Goal: Task Accomplishment & Management: Use online tool/utility

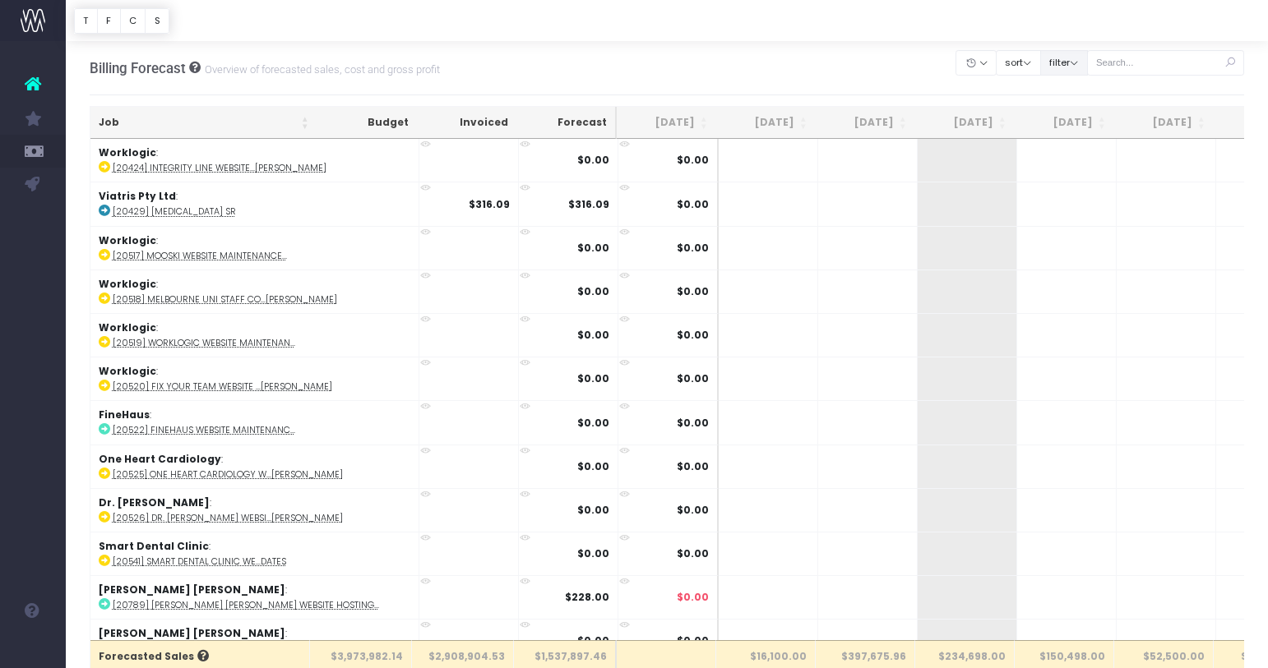
click at [1088, 53] on button "filter" at bounding box center [1064, 62] width 48 height 25
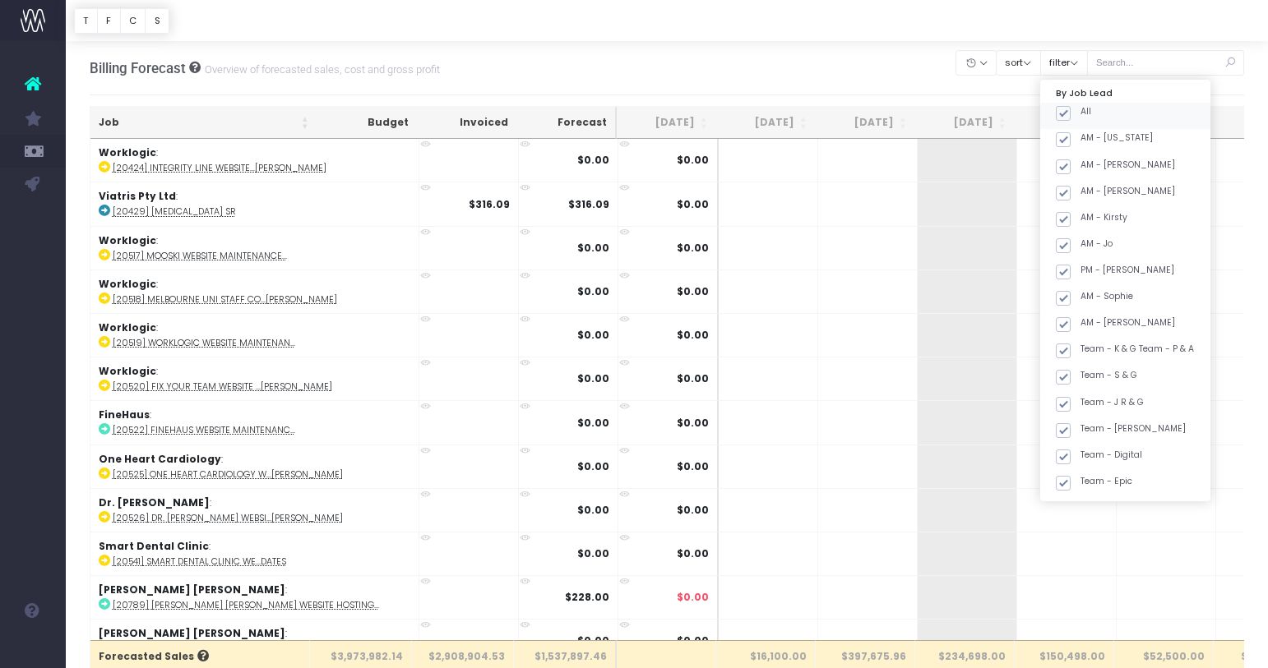
click at [1091, 115] on label "All" at bounding box center [1073, 111] width 35 height 13
click at [1091, 115] on input "All" at bounding box center [1085, 110] width 11 height 11
checkbox input "false"
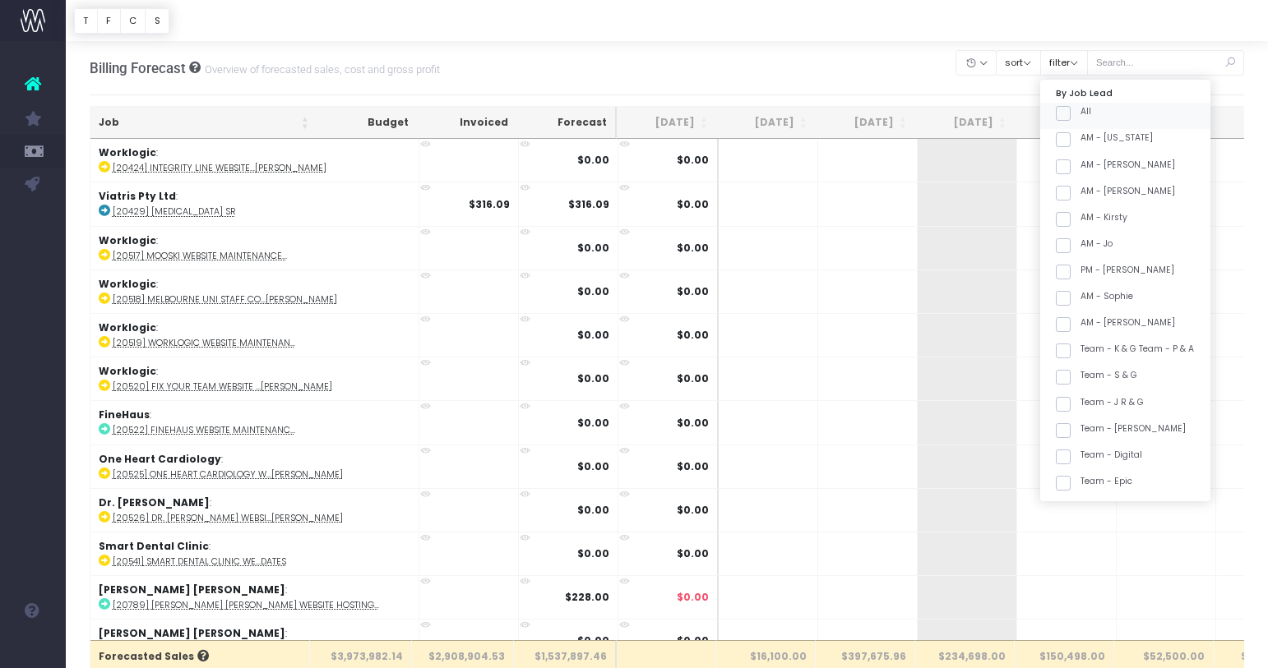
checkbox input "false"
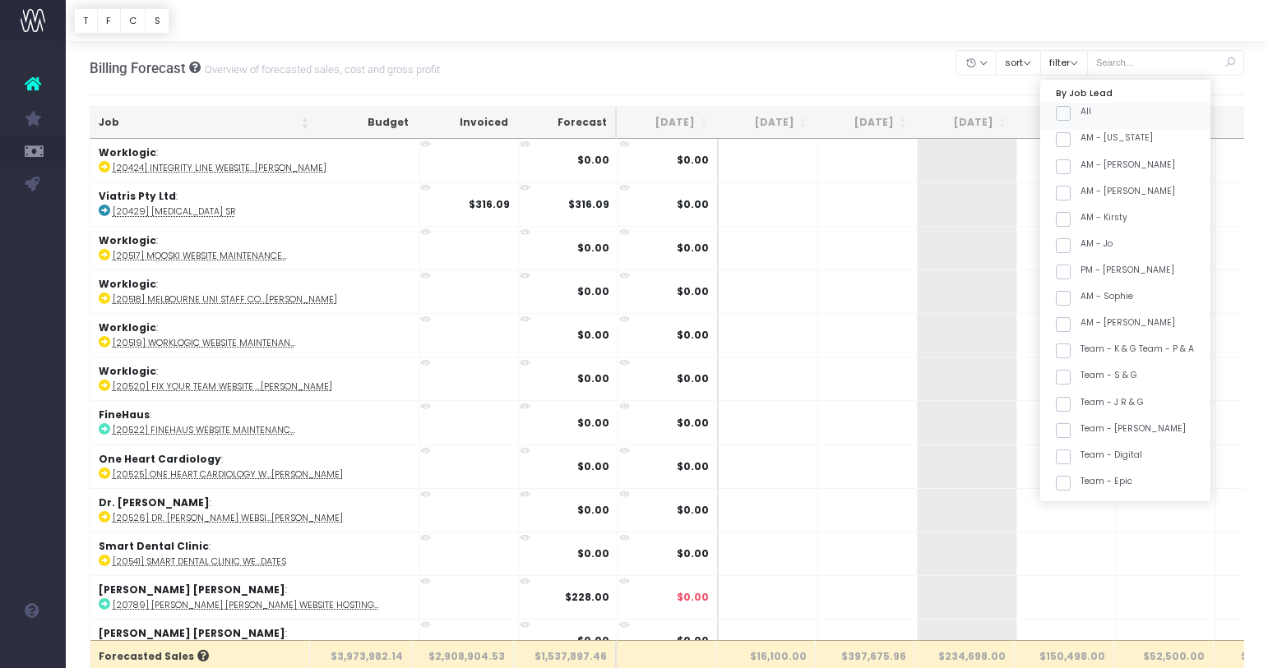
checkbox input "false"
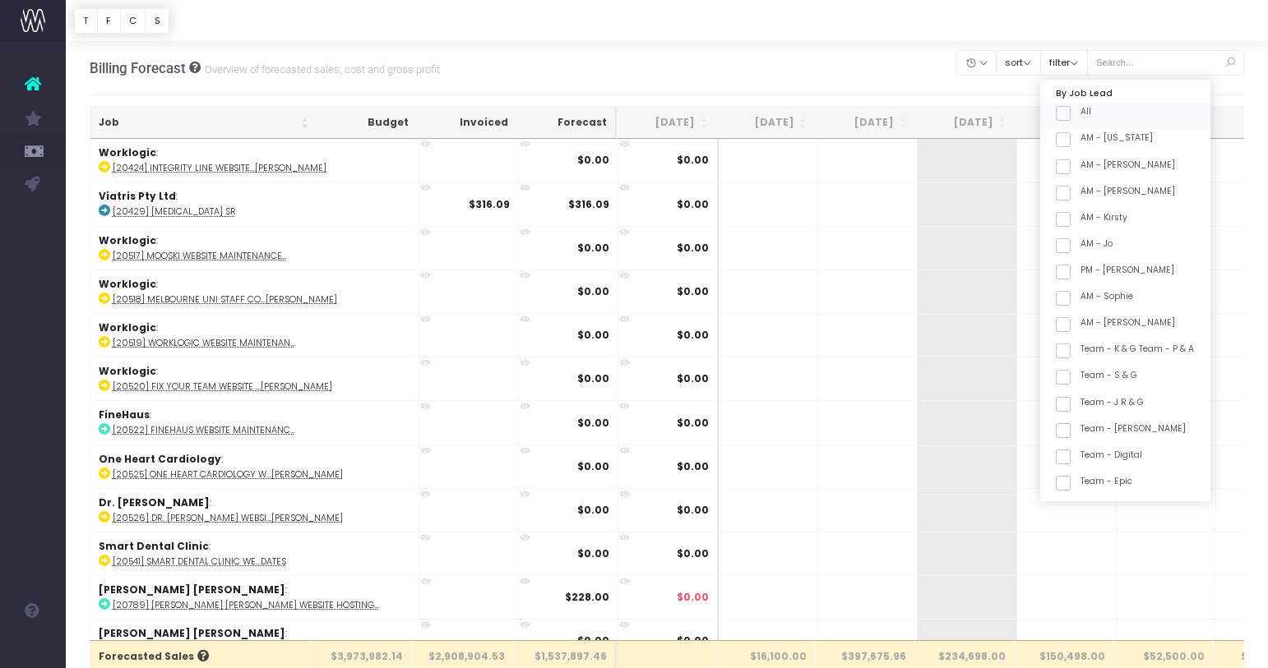
checkbox input "false"
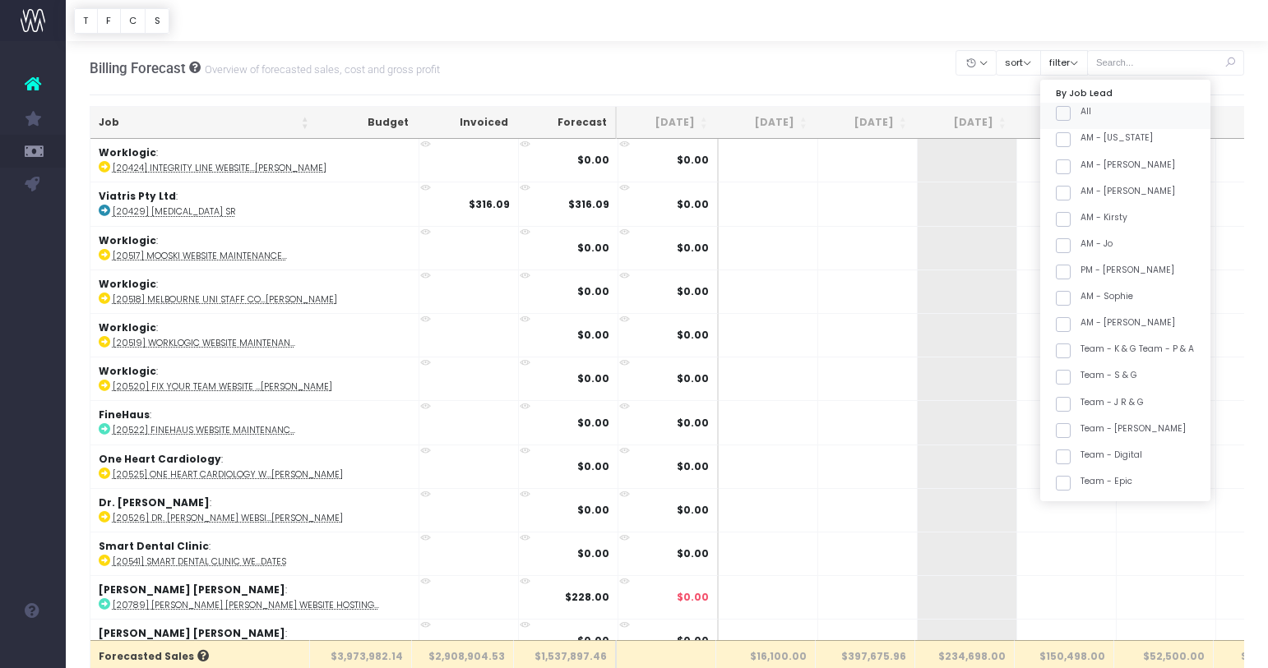
checkbox input "false"
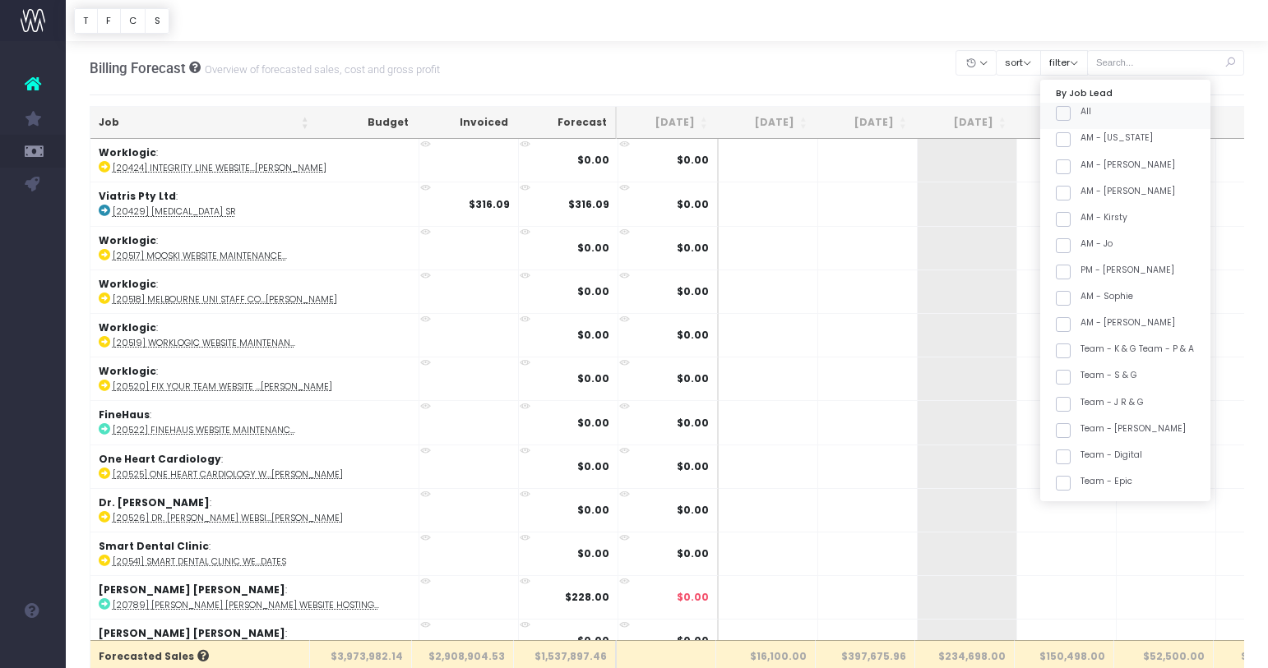
checkbox input "false"
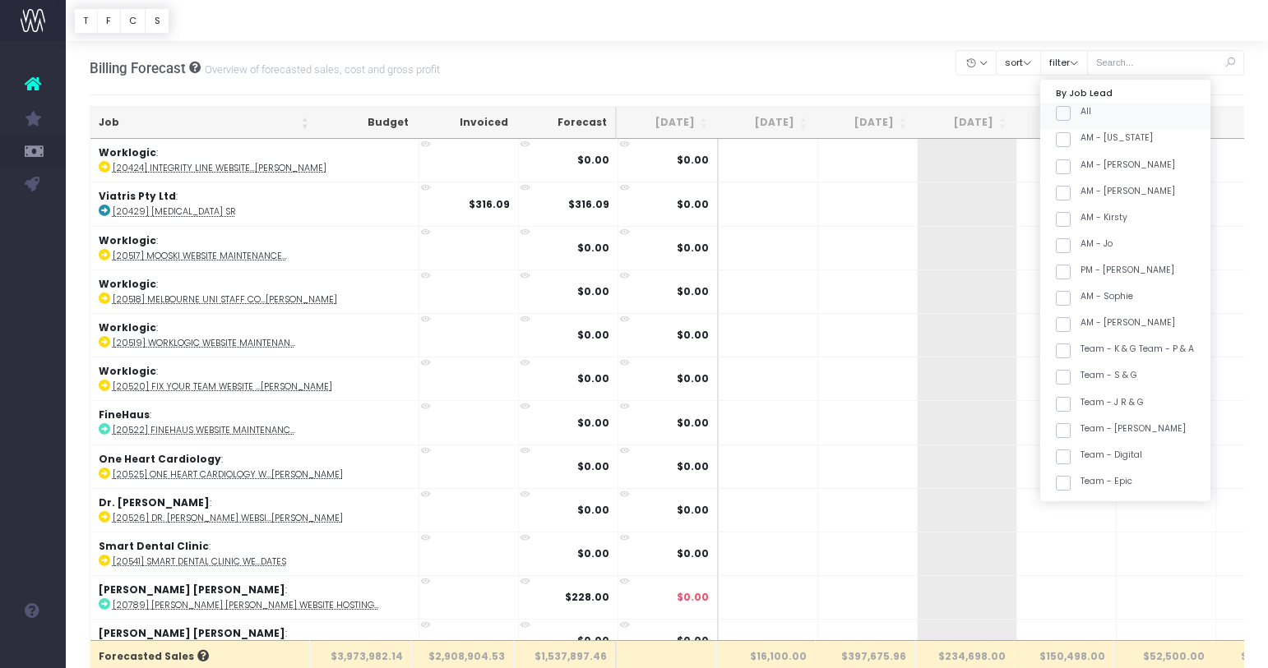
checkbox input "false"
click at [1133, 282] on div "Team - [PERSON_NAME]" at bounding box center [1125, 295] width 170 height 26
click at [1137, 292] on label "Team - [PERSON_NAME]" at bounding box center [1121, 290] width 130 height 13
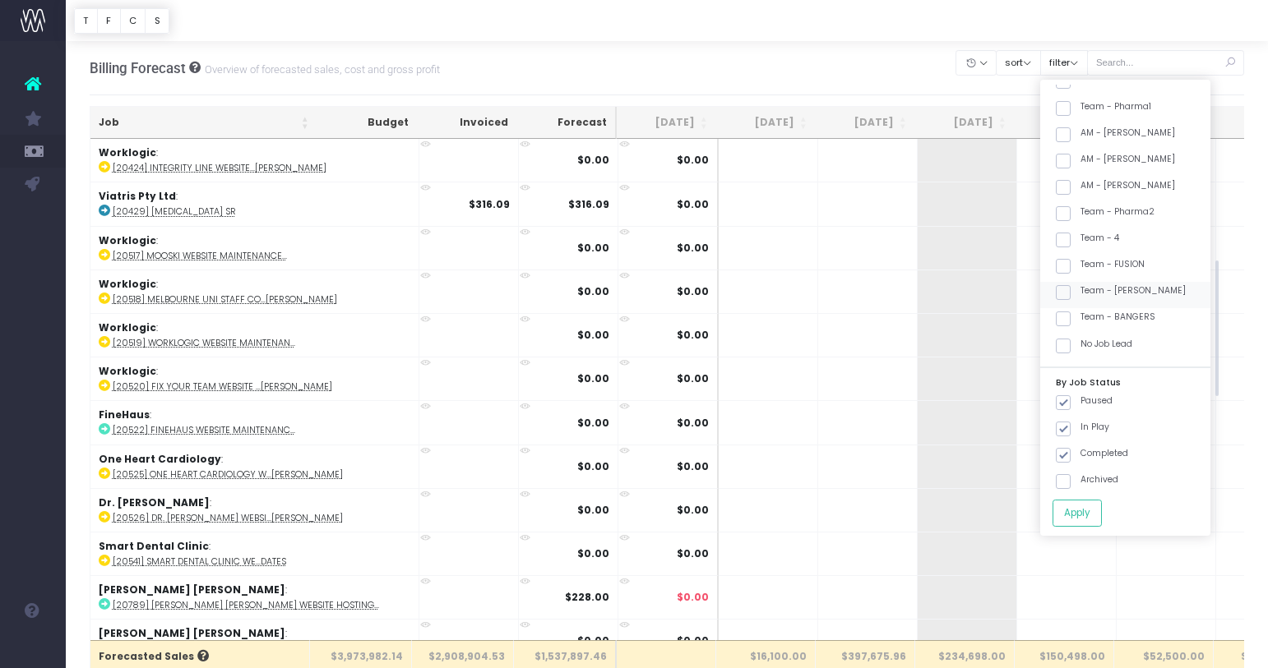
click at [1091, 292] on input "Team - [PERSON_NAME]" at bounding box center [1085, 289] width 11 height 11
checkbox input "true"
click at [1102, 511] on button "Apply" at bounding box center [1076, 513] width 49 height 27
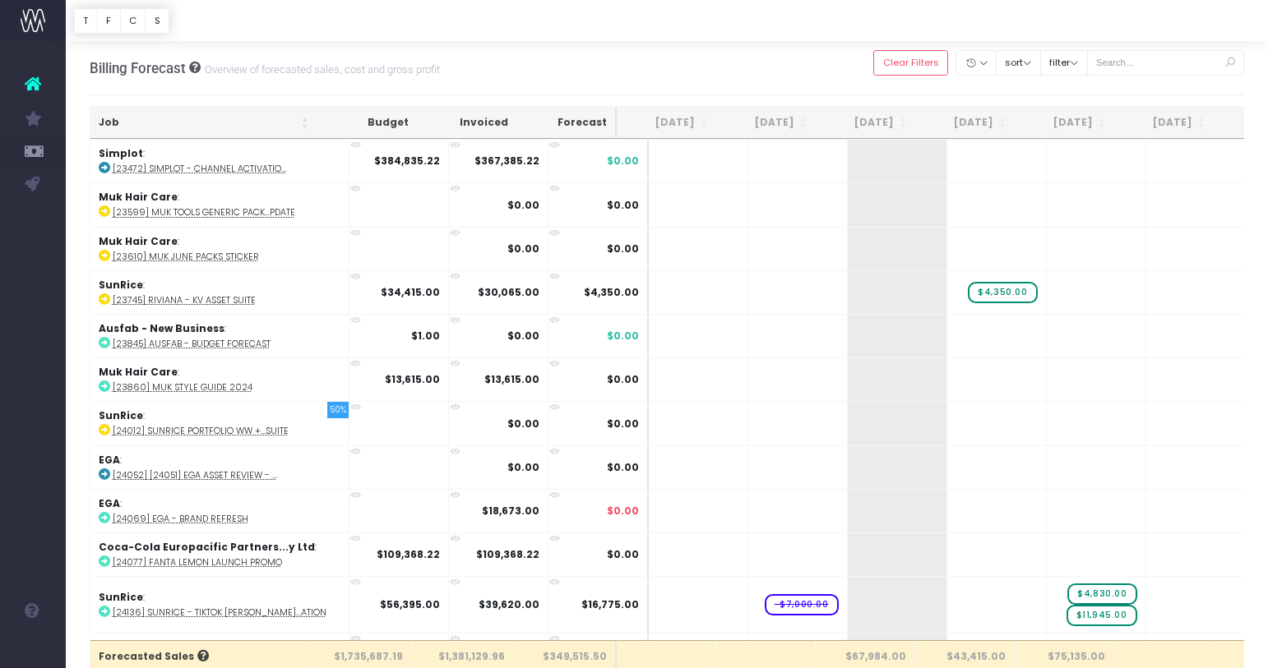
click at [229, 120] on th "Job" at bounding box center [203, 123] width 227 height 32
